Goal: Task Accomplishment & Management: Complete application form

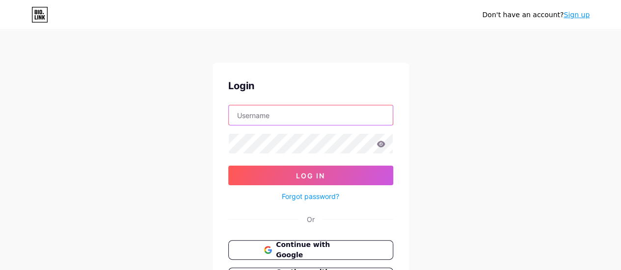
click at [273, 114] on input "text" at bounding box center [311, 116] width 164 height 20
type input "[EMAIL_ADDRESS][DOMAIN_NAME]"
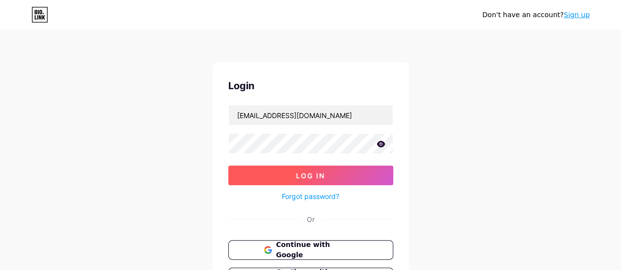
click at [314, 174] on span "Log In" at bounding box center [310, 176] width 29 height 8
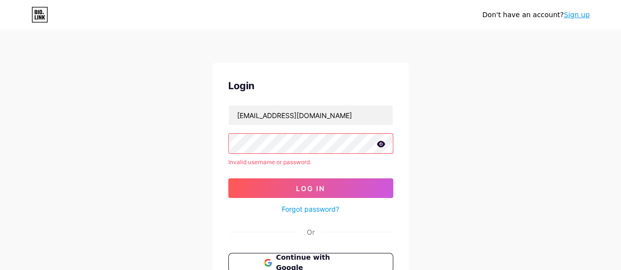
click at [383, 145] on icon at bounding box center [380, 144] width 8 height 6
click at [311, 207] on link "Forgot password?" at bounding box center [310, 209] width 57 height 10
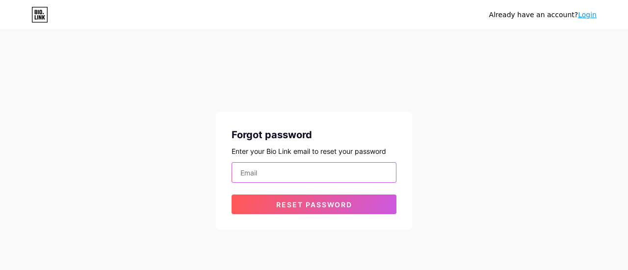
click at [312, 175] on input "email" at bounding box center [314, 173] width 164 height 20
type input "[EMAIL_ADDRESS][DOMAIN_NAME]"
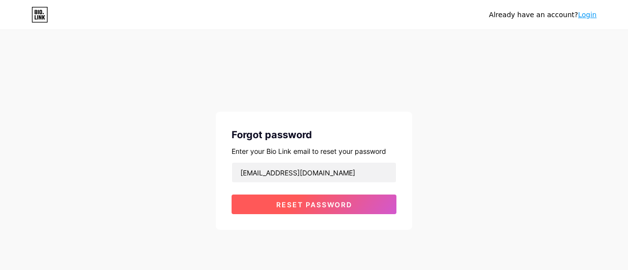
click at [333, 202] on span "Reset password" at bounding box center [314, 205] width 76 height 8
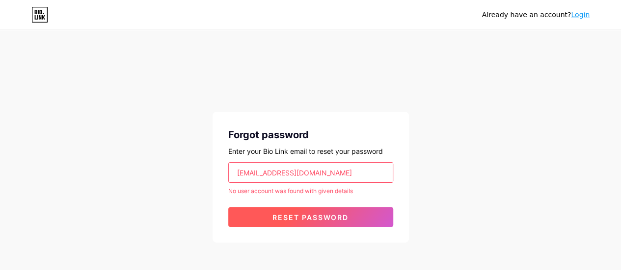
click at [324, 217] on span "Reset password" at bounding box center [310, 218] width 76 height 8
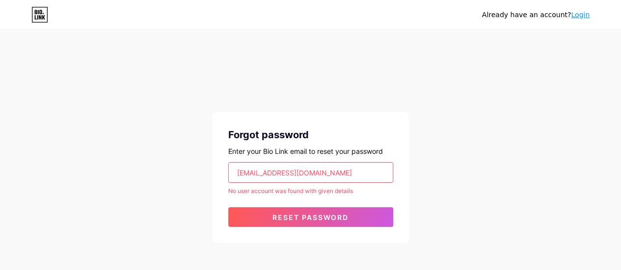
click at [580, 19] on link "Login" at bounding box center [580, 15] width 19 height 8
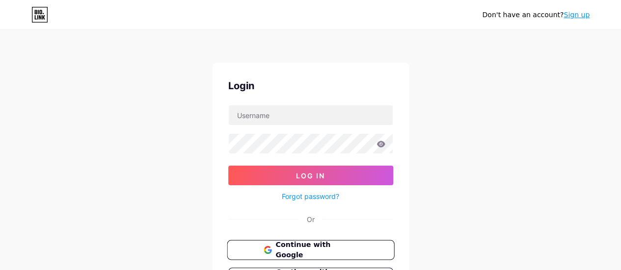
click at [334, 248] on span "Continue with Google" at bounding box center [316, 250] width 82 height 21
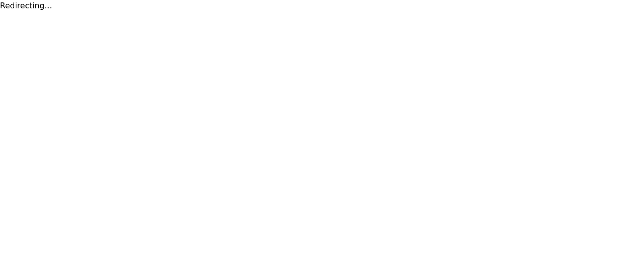
click at [450, 12] on html "Redirecting..." at bounding box center [314, 6] width 628 height 12
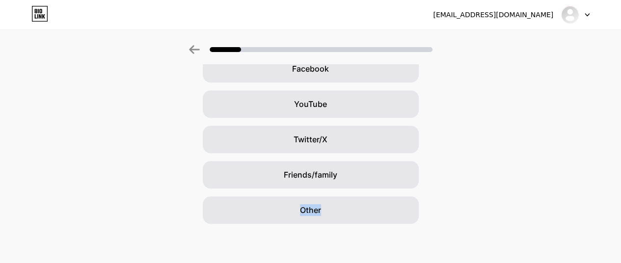
scroll to position [160, 7]
drag, startPoint x: 619, startPoint y: 162, endPoint x: 624, endPoint y: 145, distance: 18.3
click at [621, 145] on html "ruadirusdi22@gmail.com Logout Link Copied How did you hear about Bio Link? Goog…" at bounding box center [310, 51] width 621 height 423
click at [507, 163] on div "Google Instagram TikTok Facebook YouTube Twitter/X Friends/family Other" at bounding box center [310, 86] width 621 height 275
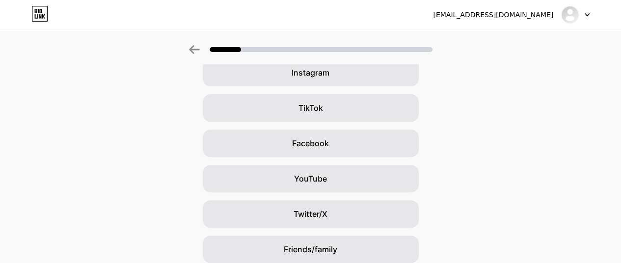
scroll to position [64, 7]
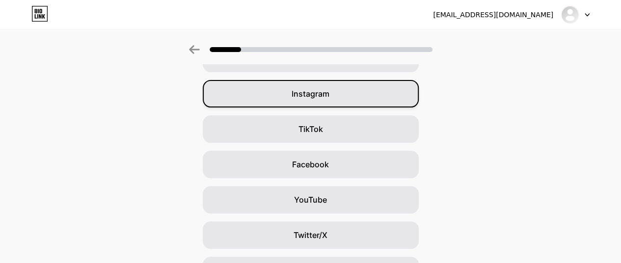
click at [387, 98] on div "Instagram" at bounding box center [311, 93] width 216 height 27
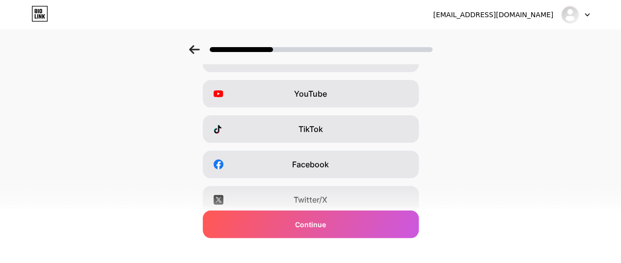
scroll to position [0, 0]
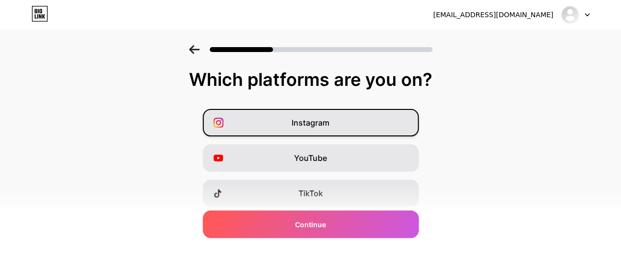
click at [387, 120] on div "Instagram" at bounding box center [311, 122] width 216 height 27
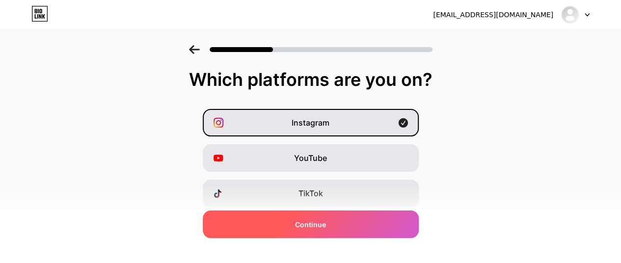
click at [370, 222] on div "Continue" at bounding box center [311, 224] width 216 height 27
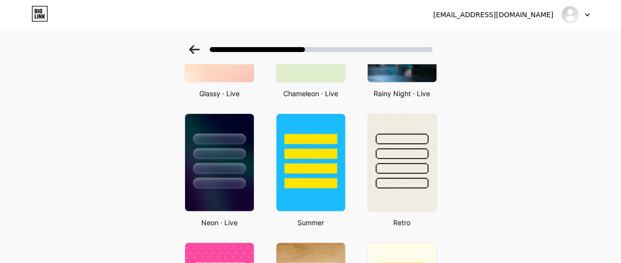
scroll to position [383, 0]
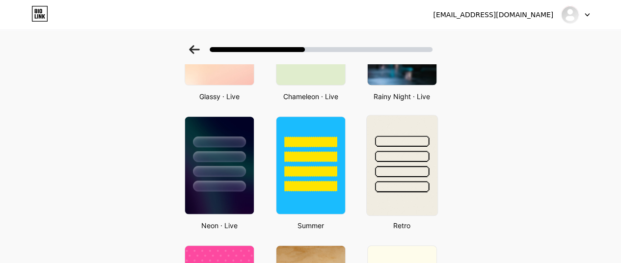
click at [408, 160] on div at bounding box center [401, 156] width 54 height 11
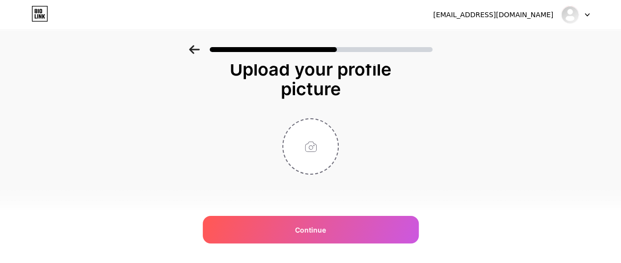
scroll to position [0, 0]
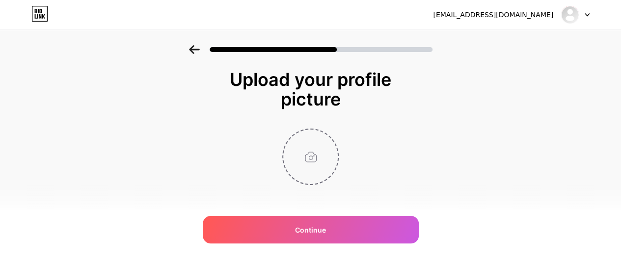
click at [317, 146] on input "file" at bounding box center [310, 157] width 54 height 54
type input "C:\fakepath\Screenshot 2025-09-27 142636.png"
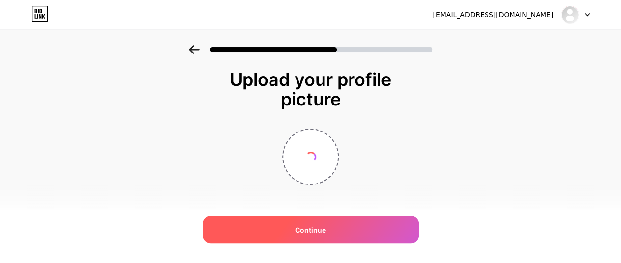
click at [354, 226] on div "Continue" at bounding box center [311, 229] width 216 height 27
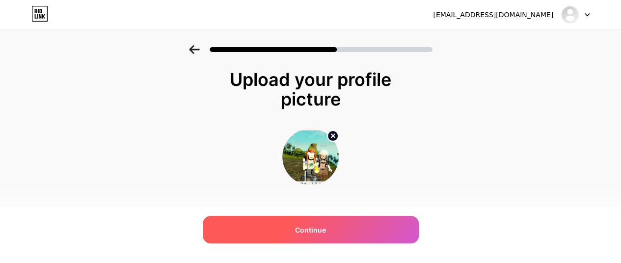
click at [351, 226] on div "Continue" at bounding box center [311, 229] width 216 height 27
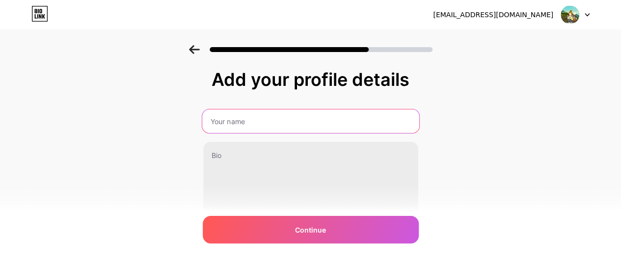
click at [299, 116] on input "text" at bounding box center [310, 121] width 217 height 24
type input "hi"
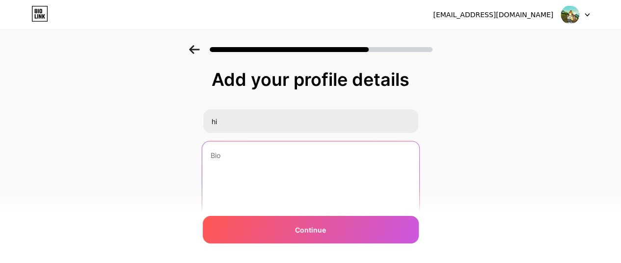
click at [254, 154] on textarea at bounding box center [310, 181] width 217 height 80
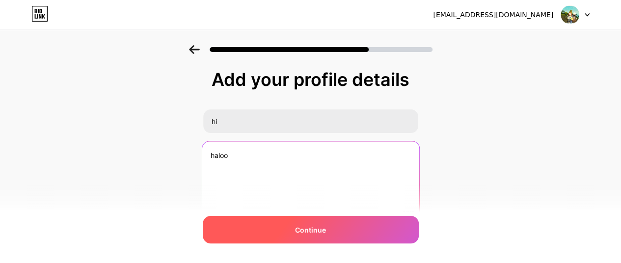
type textarea "haloo"
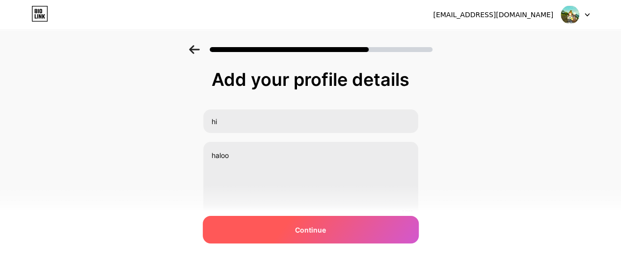
click at [309, 230] on span "Continue" at bounding box center [310, 230] width 31 height 10
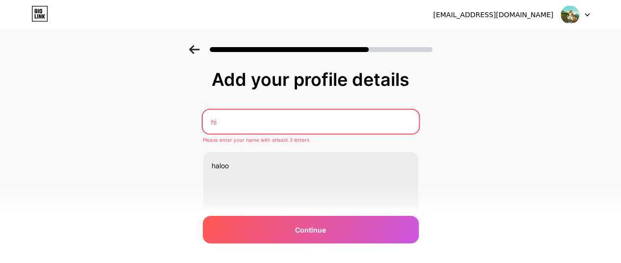
click at [265, 118] on input "hi" at bounding box center [310, 122] width 216 height 24
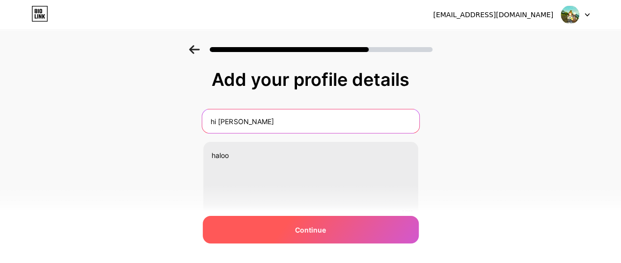
type input "hi kamu ya"
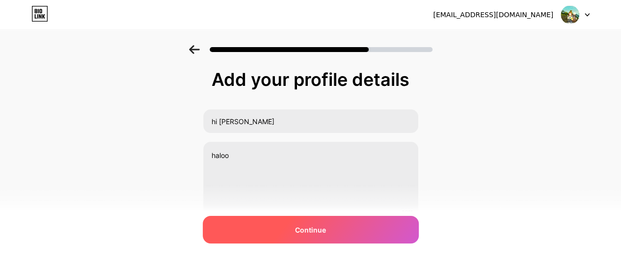
click at [292, 228] on div "Continue" at bounding box center [311, 229] width 216 height 27
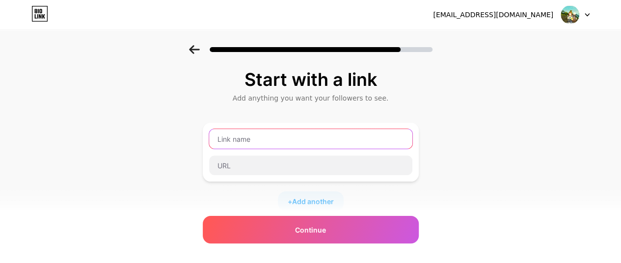
click at [287, 137] on input "text" at bounding box center [310, 139] width 203 height 20
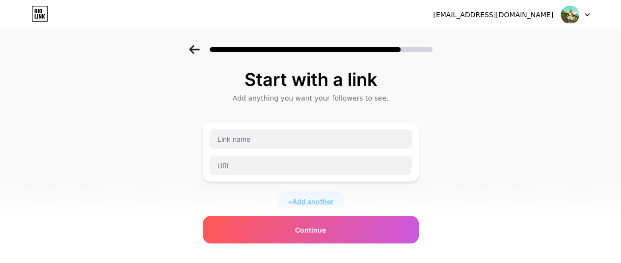
click at [306, 200] on span "Add another" at bounding box center [313, 201] width 42 height 10
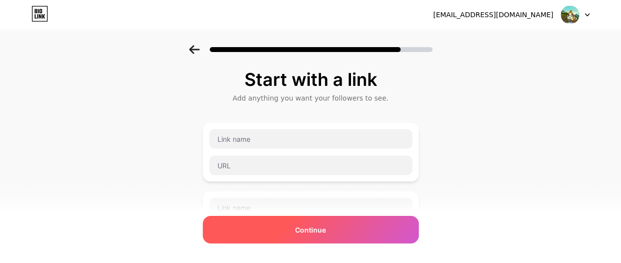
click at [344, 221] on div "Continue" at bounding box center [311, 229] width 216 height 27
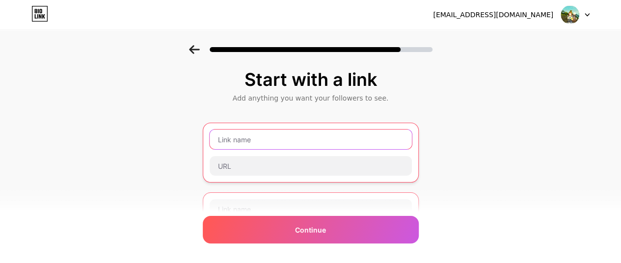
click at [281, 142] on input "text" at bounding box center [311, 140] width 202 height 20
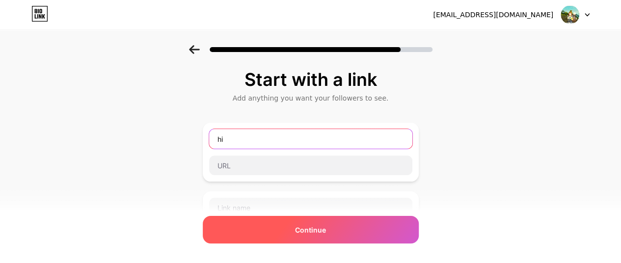
type input "hi"
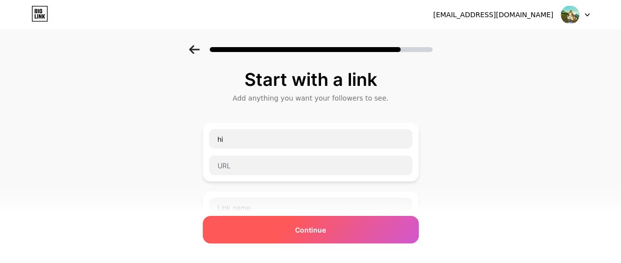
click at [323, 231] on span "Continue" at bounding box center [310, 230] width 31 height 10
click at [320, 228] on span "Continue" at bounding box center [310, 230] width 31 height 10
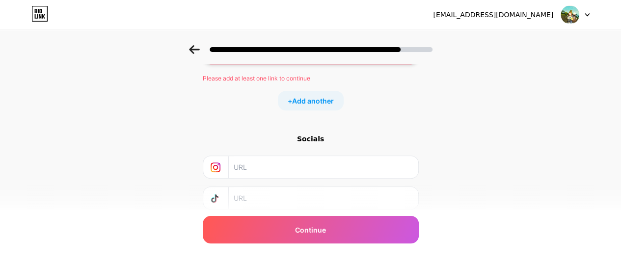
scroll to position [161, 0]
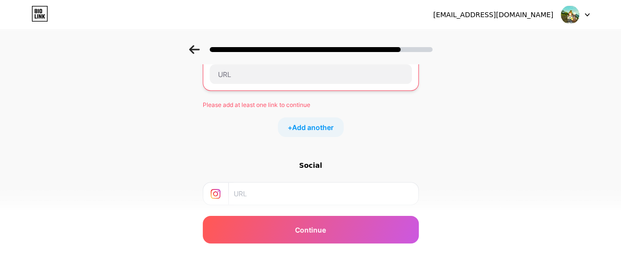
click at [520, 82] on div "Start with a link Add anything you want your followers to see. hi Please add at…" at bounding box center [310, 100] width 621 height 432
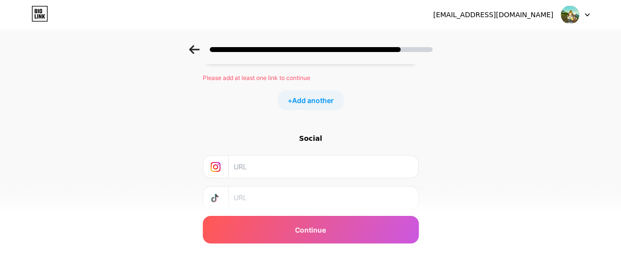
scroll to position [251, 0]
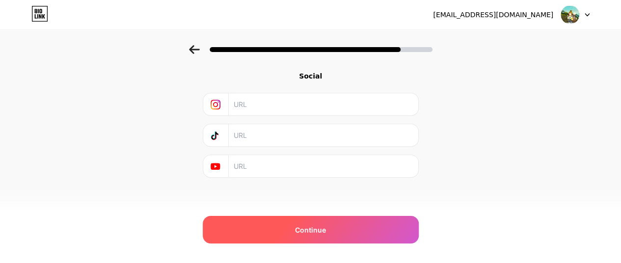
click at [397, 234] on div "Continue" at bounding box center [311, 229] width 216 height 27
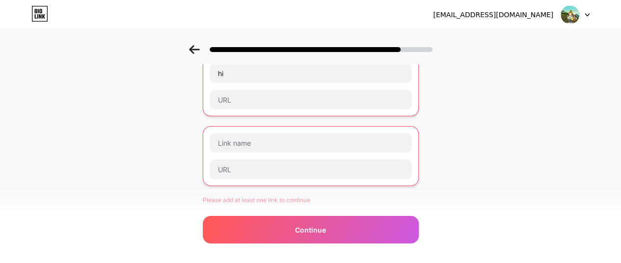
scroll to position [71, 0]
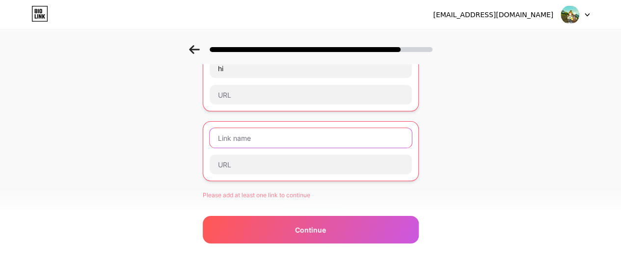
click at [320, 141] on input "text" at bounding box center [311, 138] width 202 height 20
